Goal: Navigation & Orientation: Understand site structure

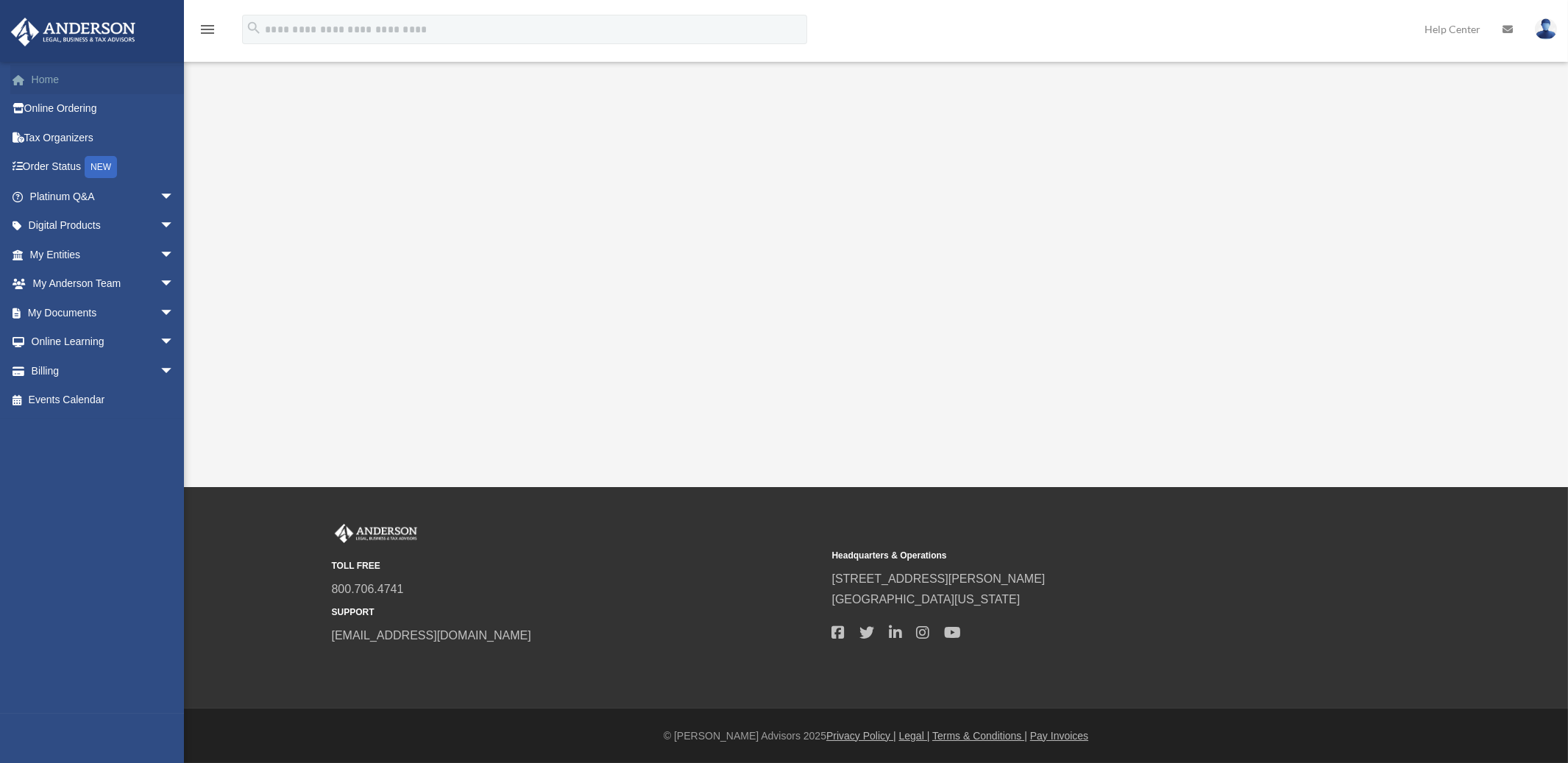
click at [54, 74] on link "Home" at bounding box center [103, 79] width 186 height 29
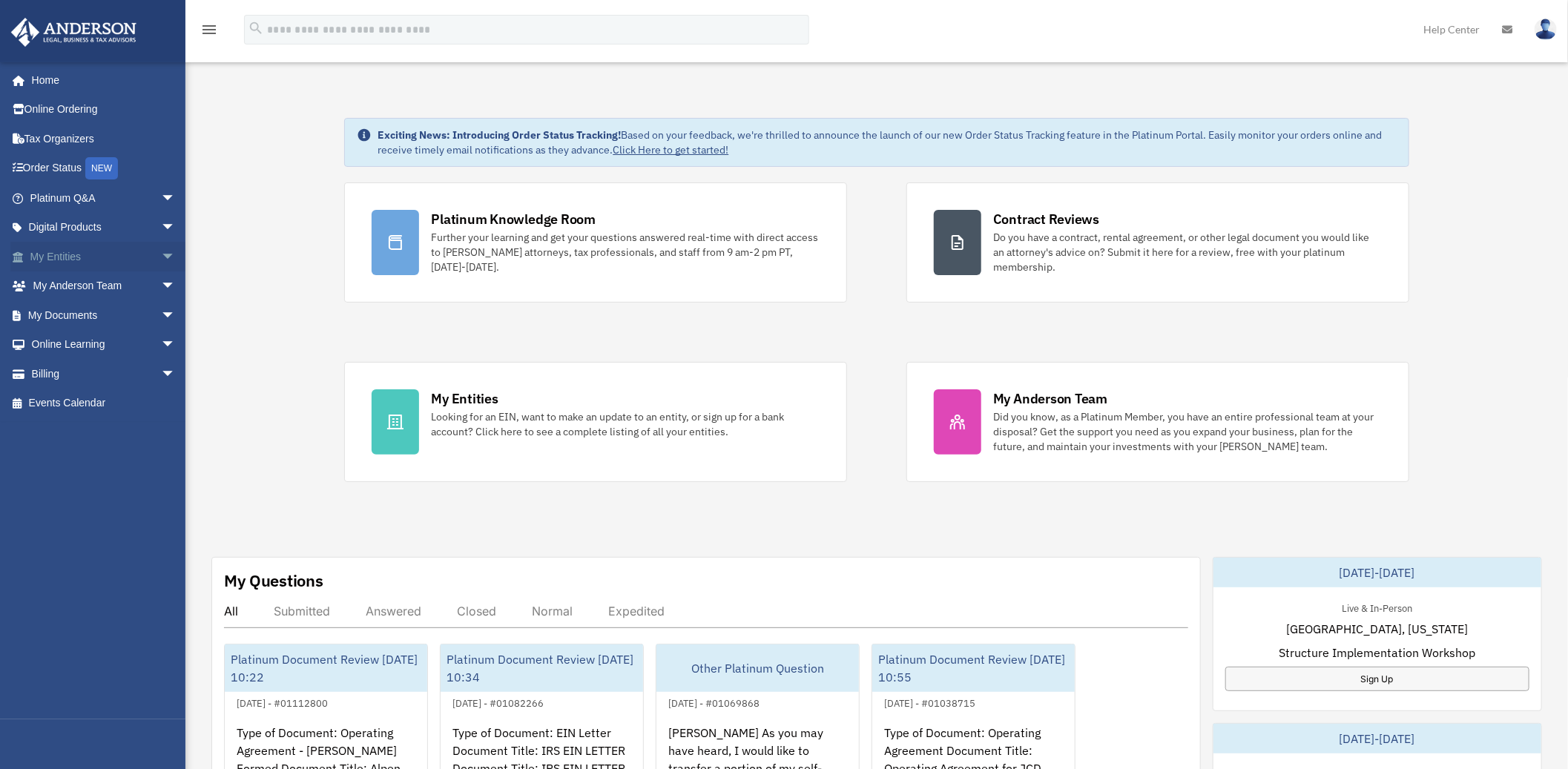
click at [161, 254] on span "arrow_drop_down" at bounding box center [175, 257] width 30 height 31
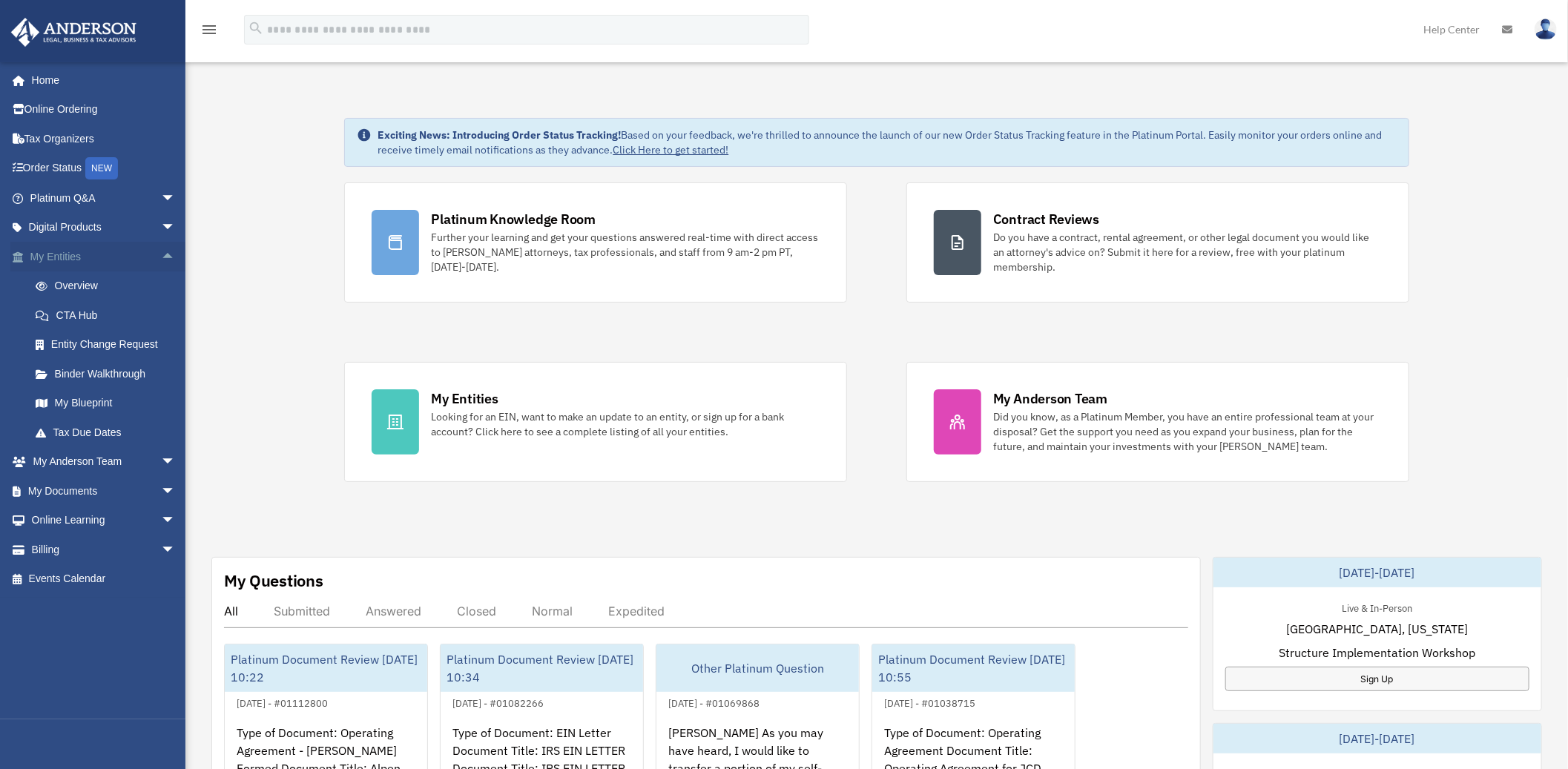
click at [161, 256] on span "arrow_drop_up" at bounding box center [175, 257] width 30 height 31
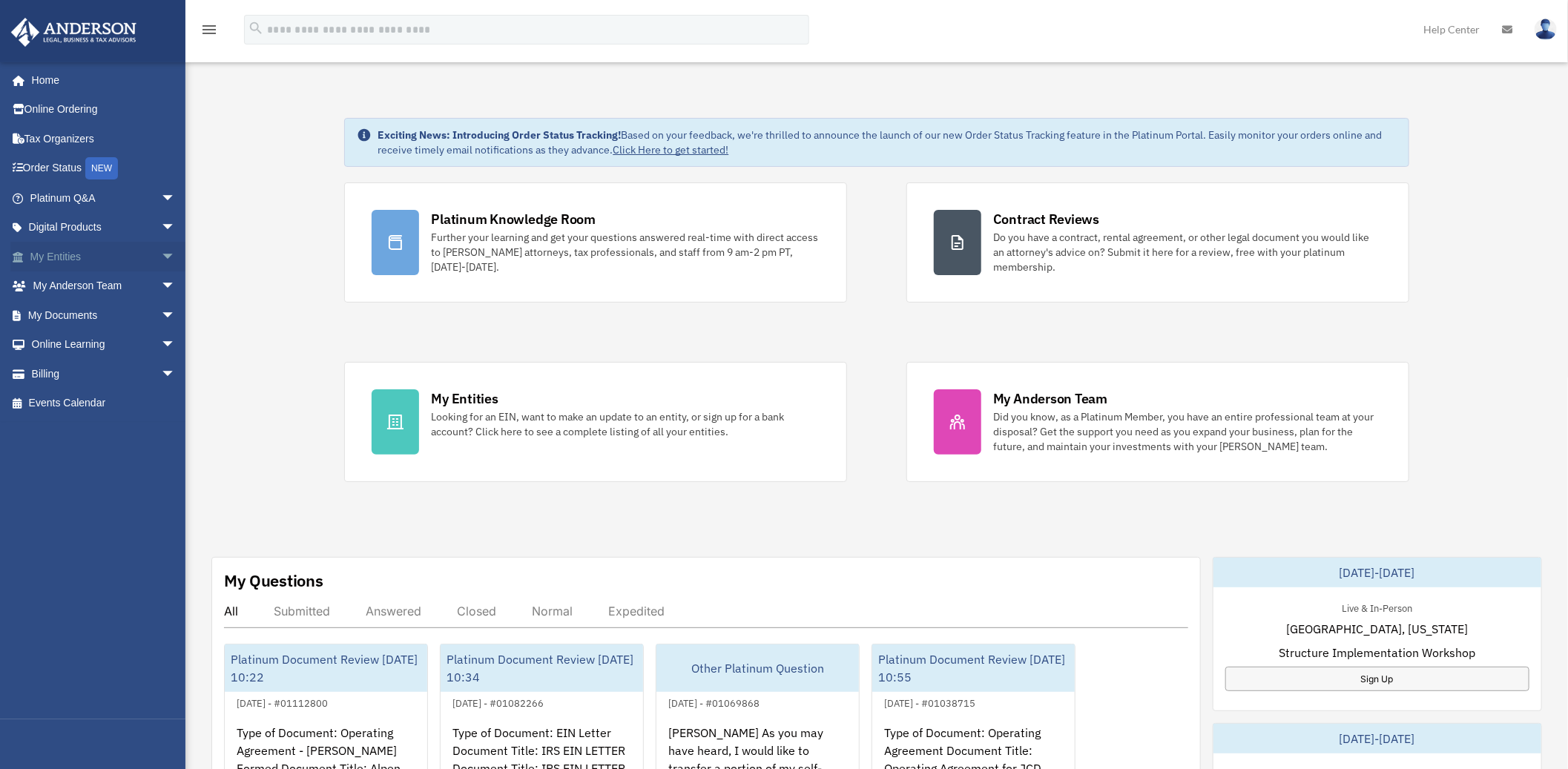
click at [161, 256] on span "arrow_drop_down" at bounding box center [175, 257] width 30 height 31
